Goal: Task Accomplishment & Management: Use online tool/utility

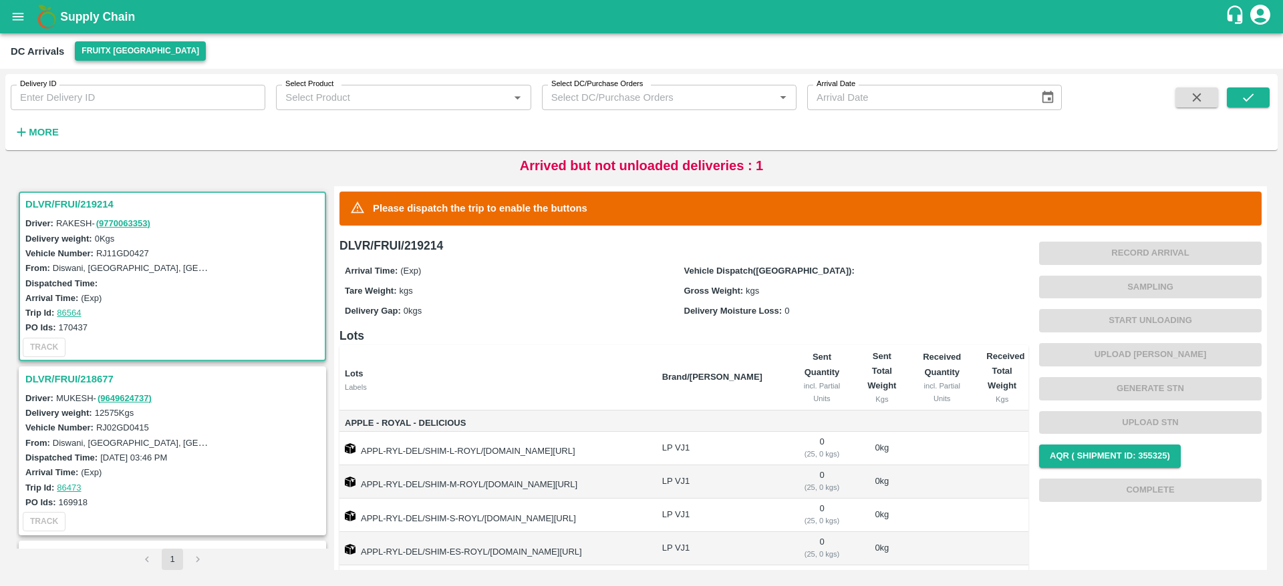
scroll to position [5, 0]
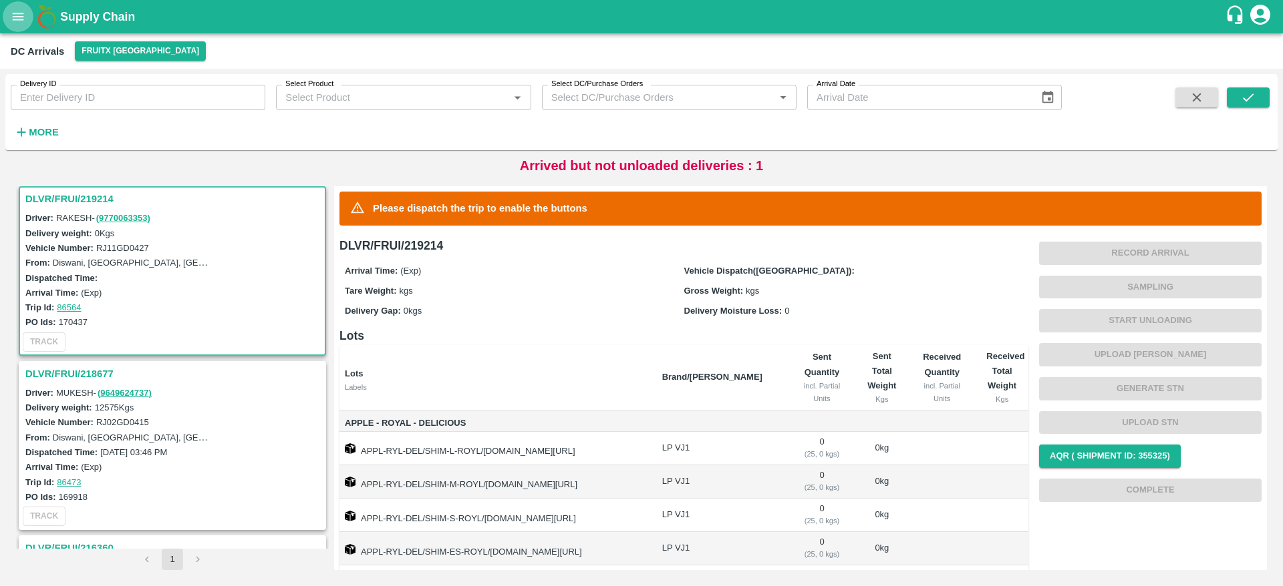
click at [23, 22] on icon "open drawer" at bounding box center [18, 16] width 15 height 15
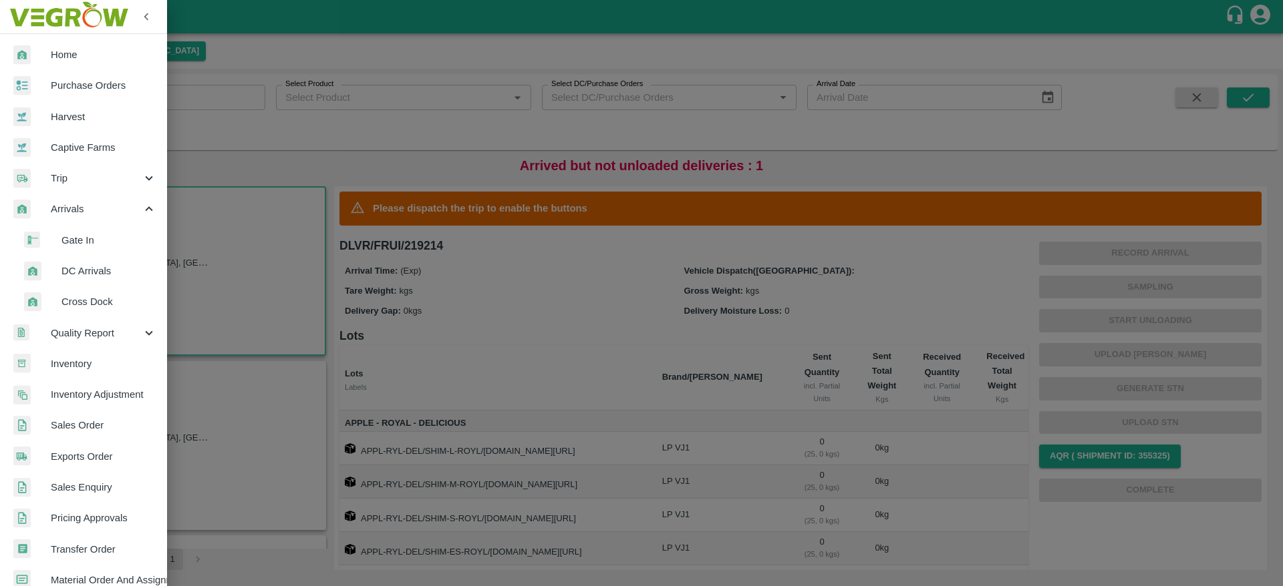
click at [81, 433] on span "Sales Order" at bounding box center [104, 425] width 106 height 15
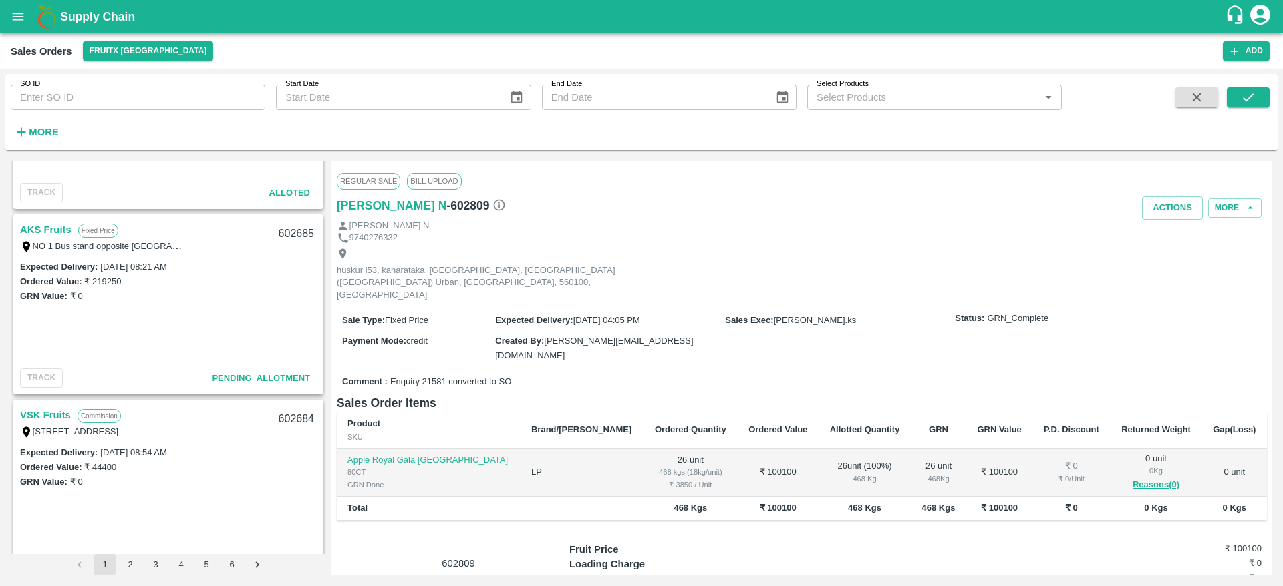
scroll to position [2550, 0]
click at [62, 227] on link "AKS Fruits" at bounding box center [45, 228] width 51 height 17
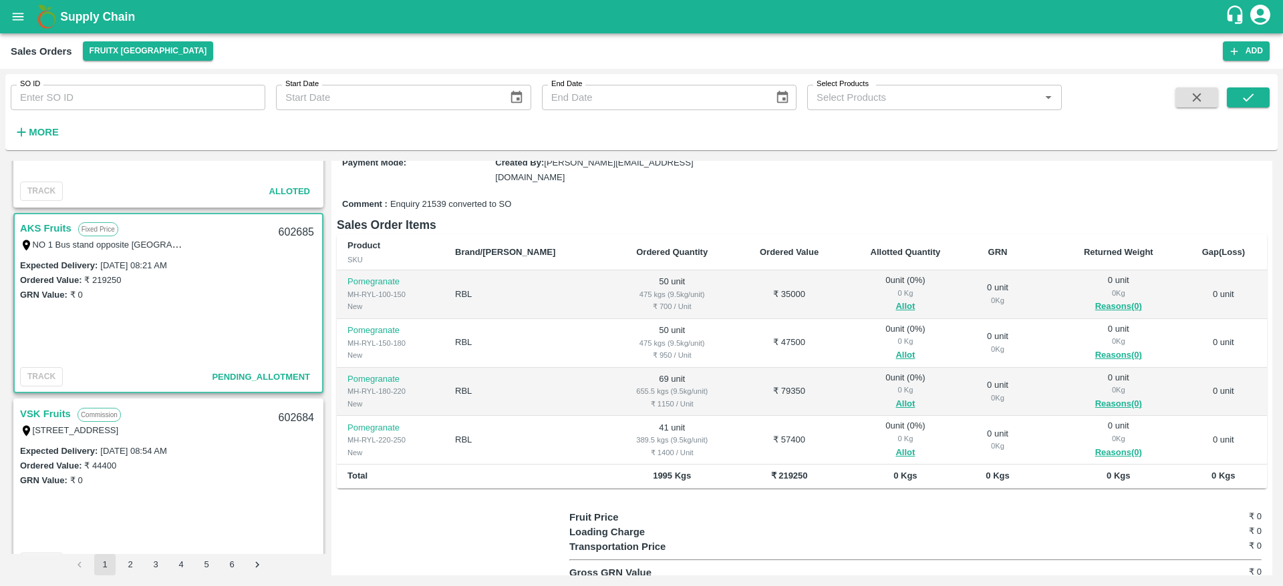
scroll to position [154, 0]
click at [895, 297] on button "Allot" at bounding box center [904, 304] width 19 height 15
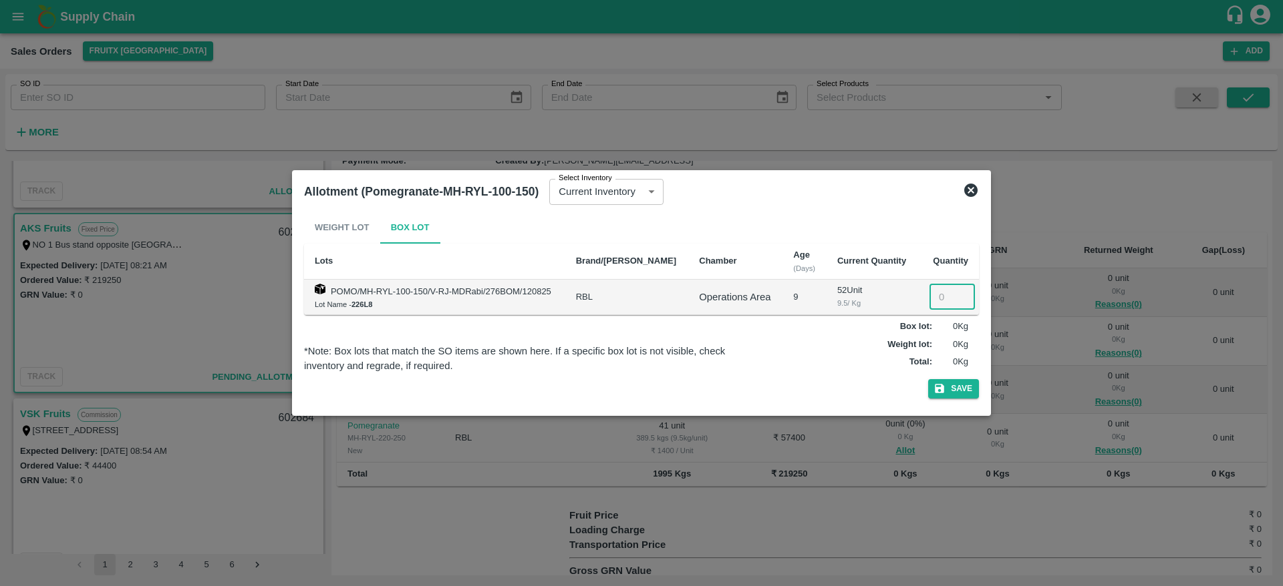
click at [936, 295] on input "number" at bounding box center [951, 297] width 45 height 25
type input "50"
click at [951, 397] on button "Save" at bounding box center [953, 388] width 51 height 19
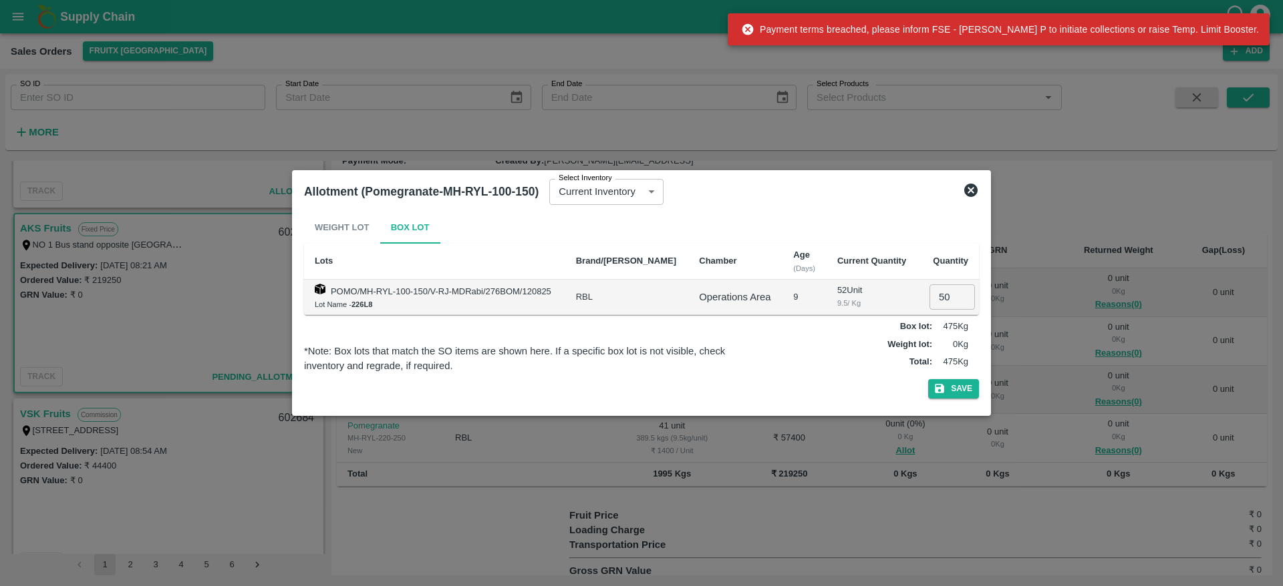
click at [975, 190] on icon at bounding box center [970, 190] width 13 height 13
